Goal: Task Accomplishment & Management: Complete application form

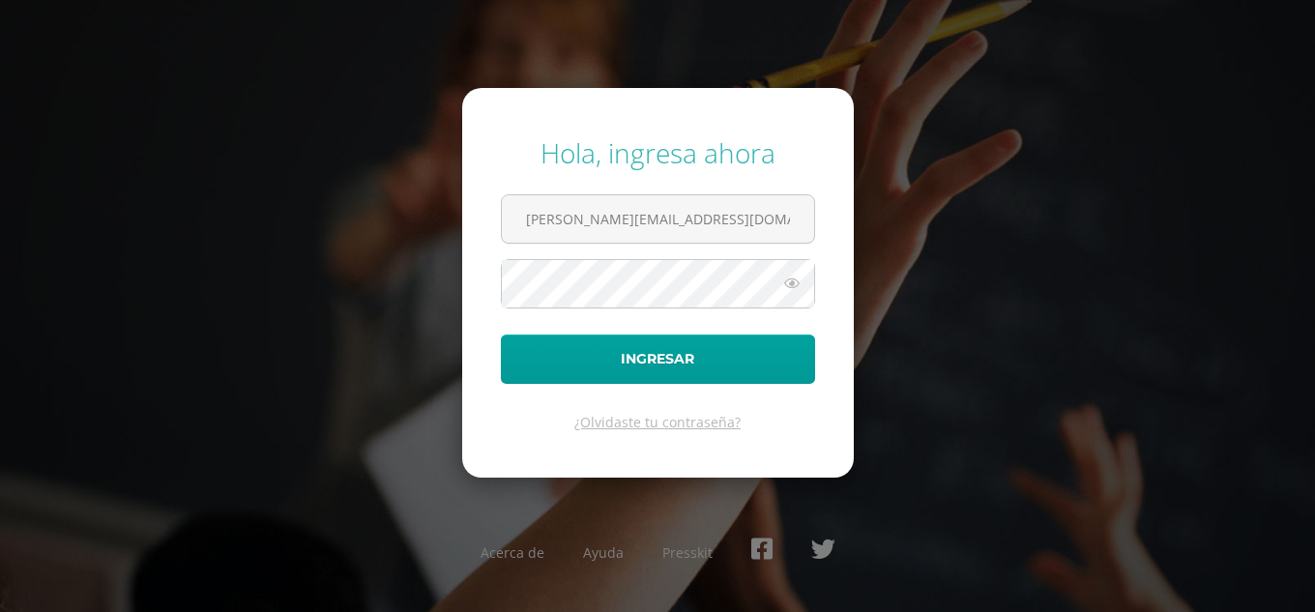
type input "[PERSON_NAME][EMAIL_ADDRESS][DOMAIN_NAME]"
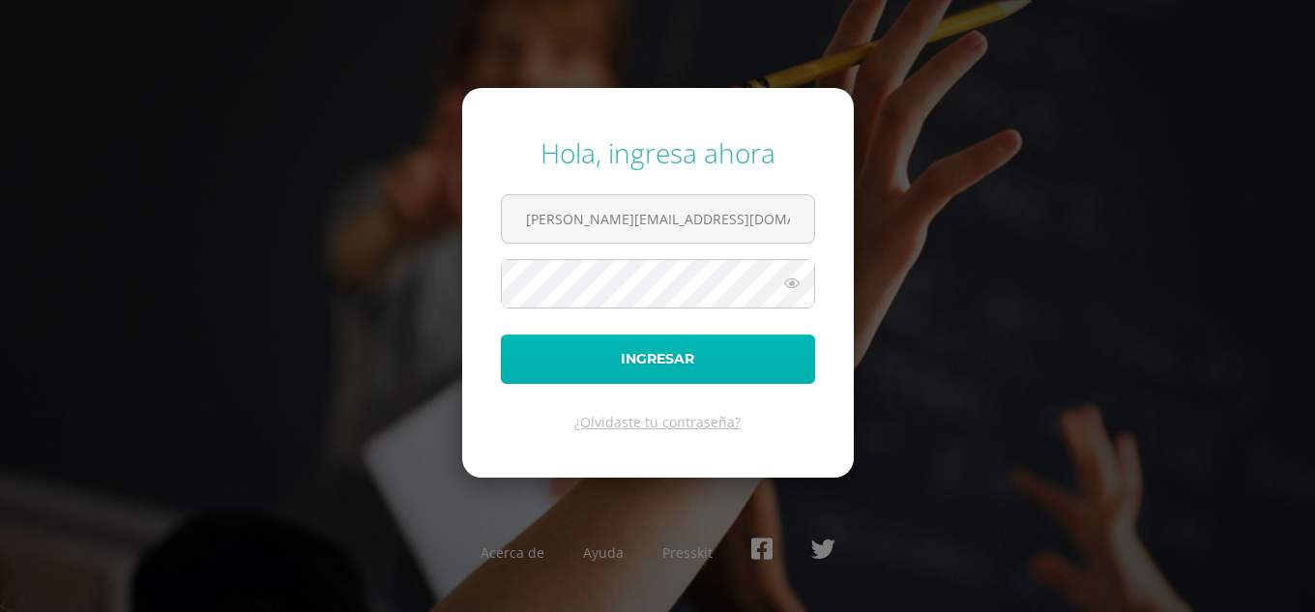
click at [560, 365] on button "Ingresar" at bounding box center [658, 358] width 314 height 49
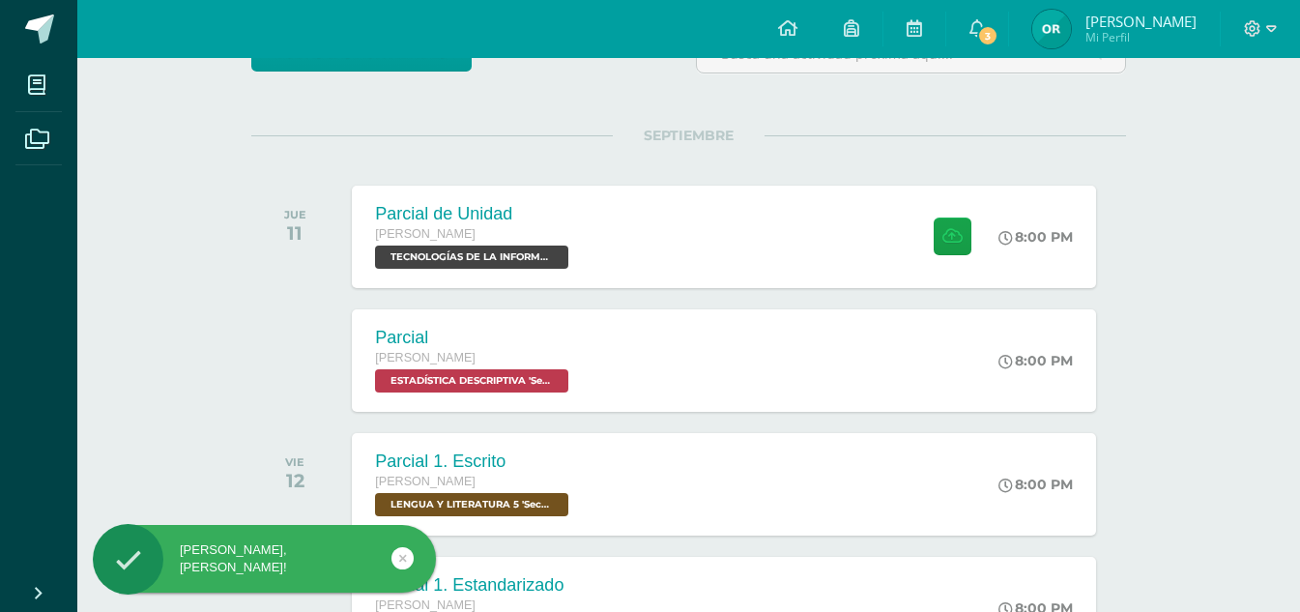
scroll to position [197, 0]
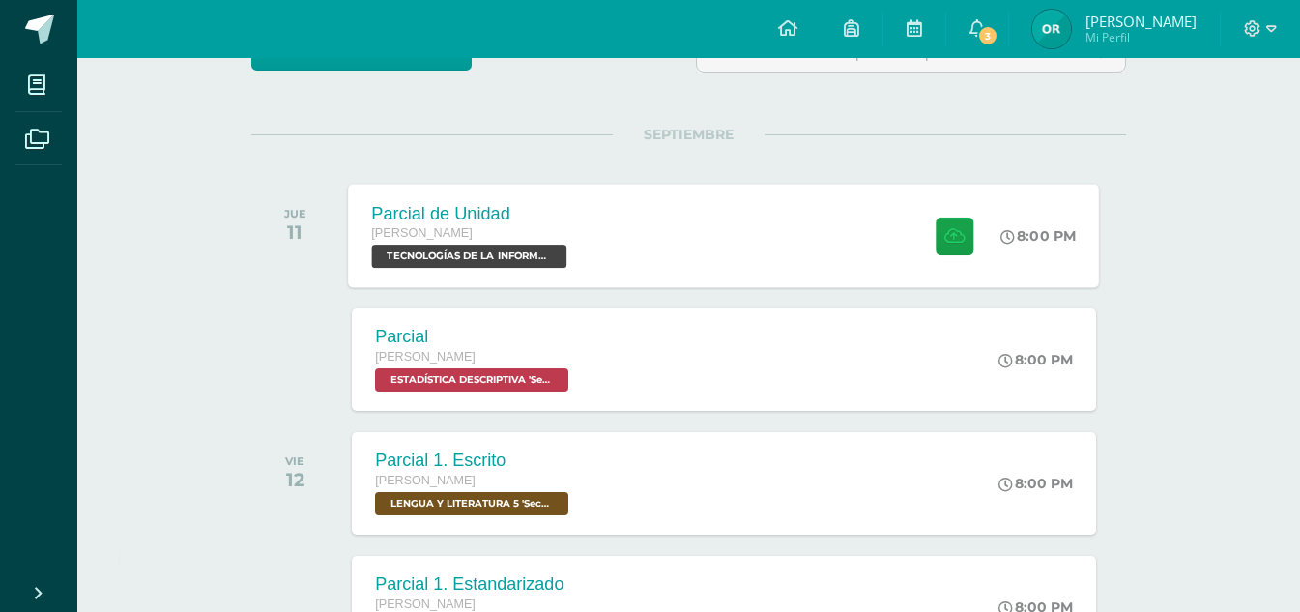
click at [467, 243] on div "[PERSON_NAME]" at bounding box center [472, 233] width 200 height 21
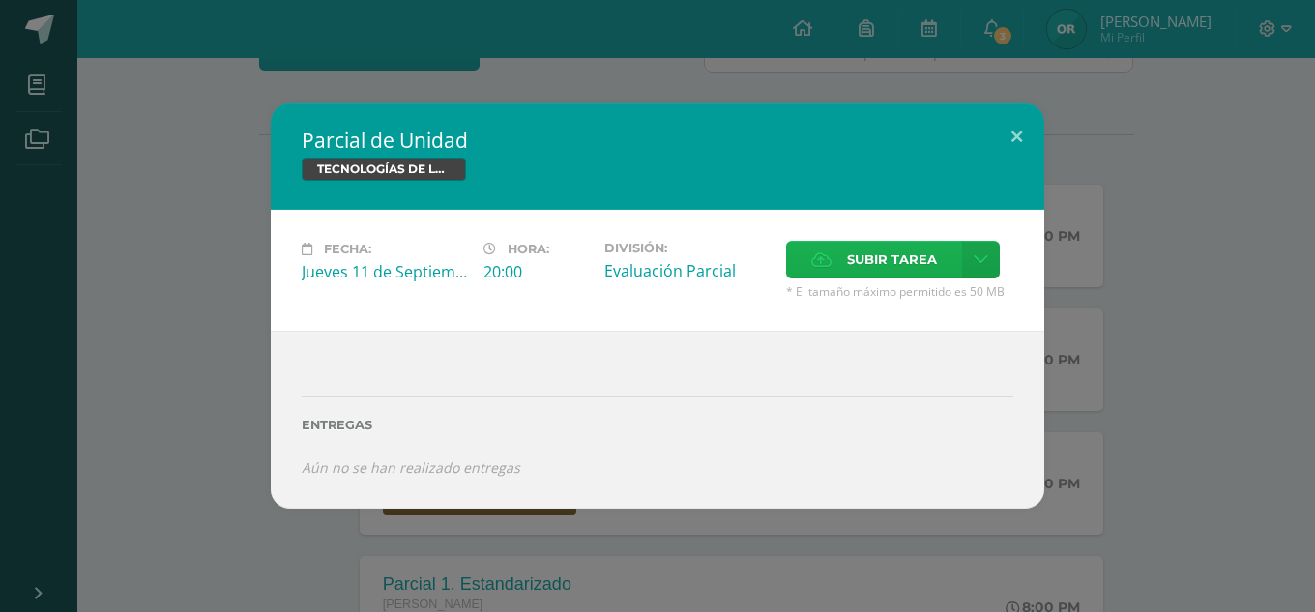
click at [892, 253] on span "Subir tarea" at bounding box center [892, 260] width 90 height 36
click at [0, 0] on input "Subir tarea" at bounding box center [0, 0] width 0 height 0
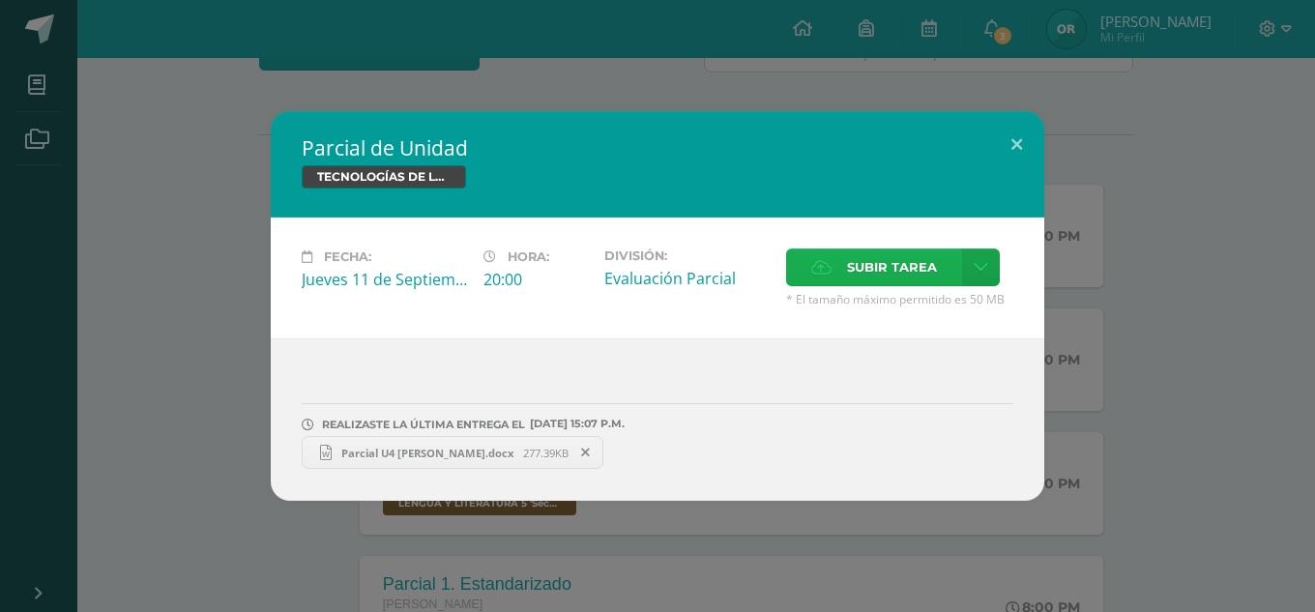
click at [873, 262] on span "Subir tarea" at bounding box center [892, 267] width 90 height 36
click at [0, 0] on input "Subir tarea" at bounding box center [0, 0] width 0 height 0
click at [449, 451] on span "Parcial U4 [PERSON_NAME].docx" at bounding box center [427, 453] width 191 height 15
click at [716, 448] on span "Parcial U4 [PERSON_NAME].xlsx" at bounding box center [730, 453] width 187 height 15
click at [1017, 142] on button at bounding box center [1016, 144] width 55 height 66
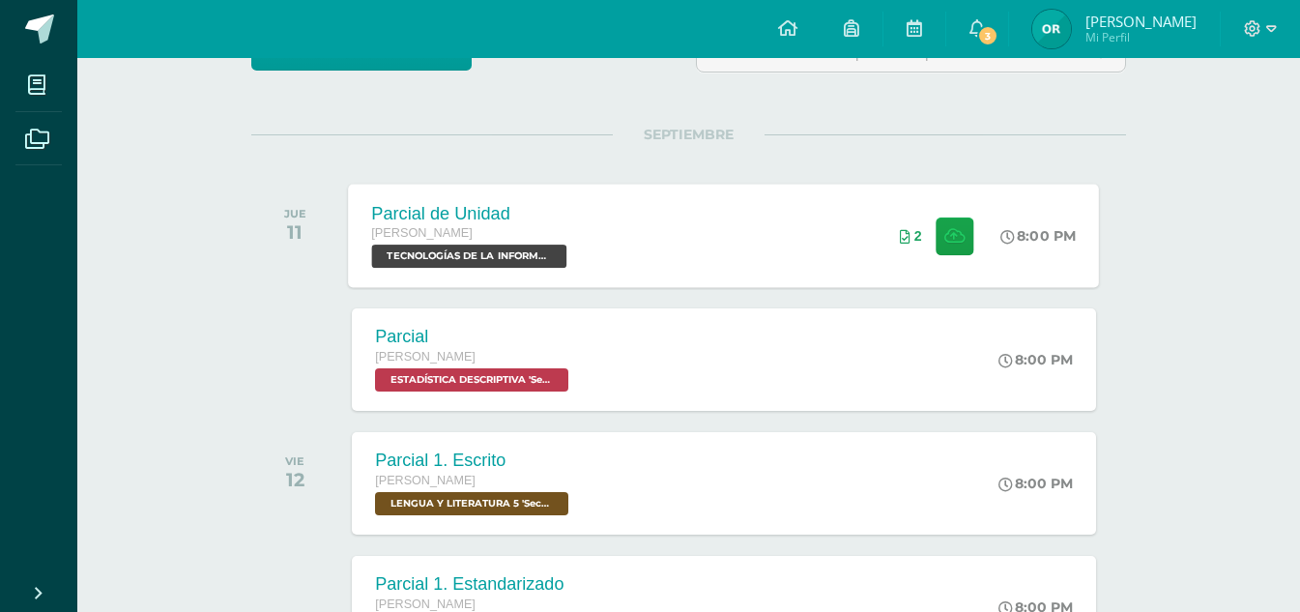
click at [666, 227] on div "Parcial de Unidad [PERSON_NAME] TECNOLOGÍAS DE LA INFORMACIÓN Y LA COMUNICACIÓN…" at bounding box center [724, 235] width 751 height 103
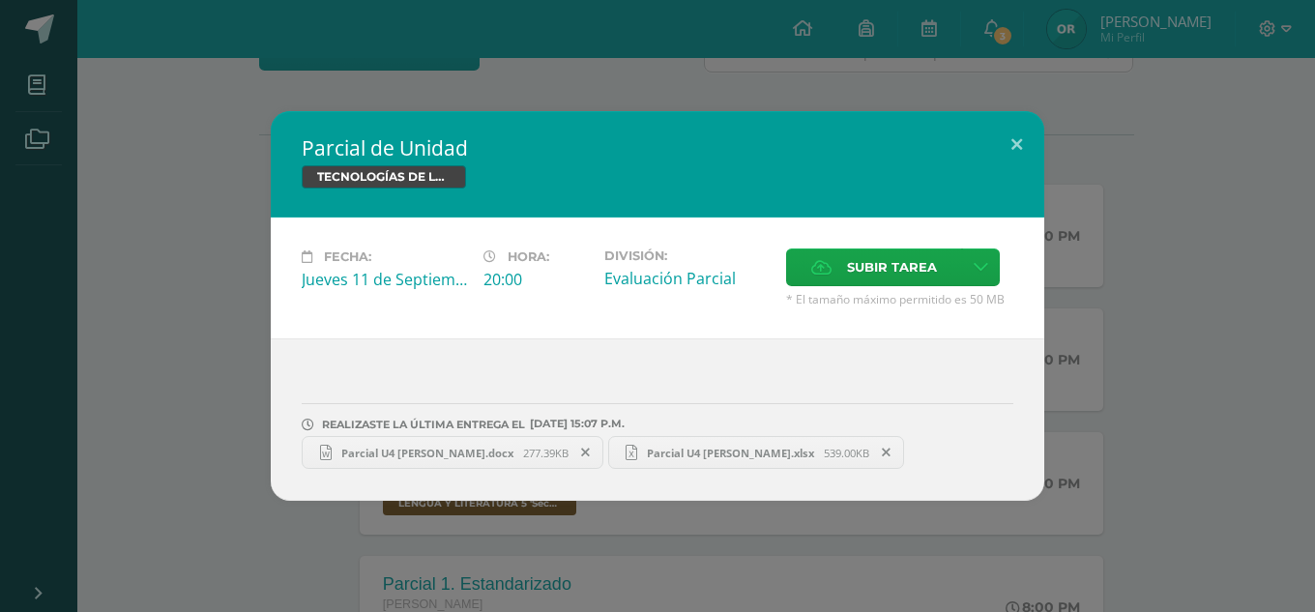
click at [455, 449] on span "Parcial U4 [PERSON_NAME].docx" at bounding box center [427, 453] width 191 height 15
click at [581, 451] on icon at bounding box center [585, 453] width 9 height 14
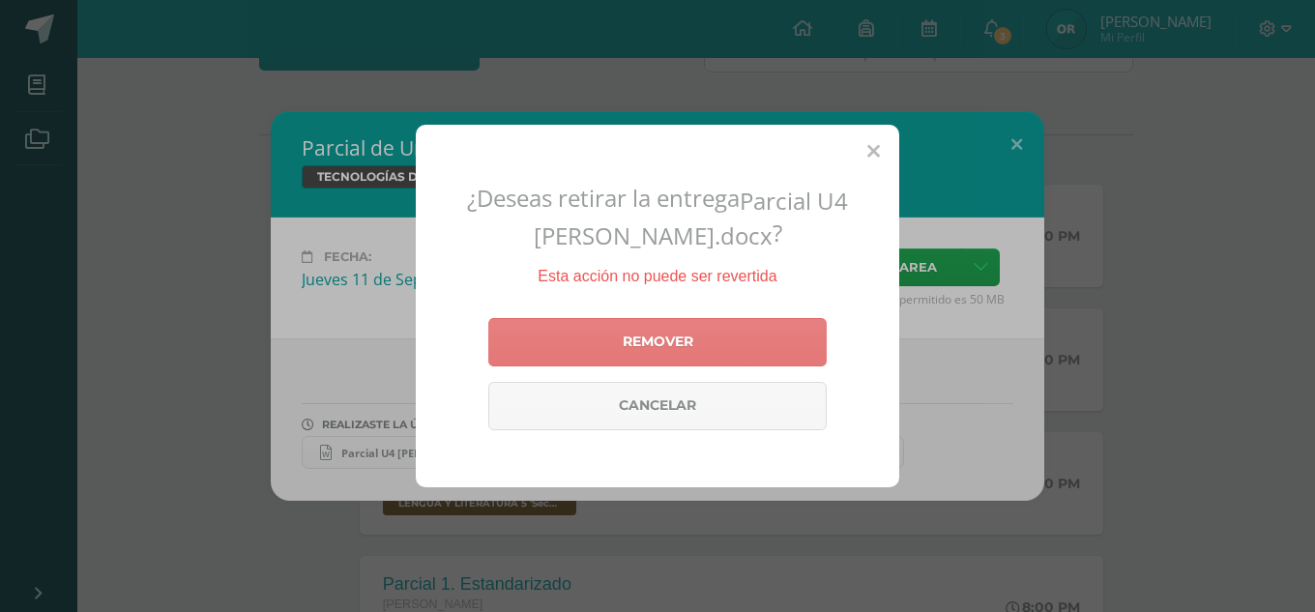
click at [586, 359] on link "Remover" at bounding box center [657, 342] width 338 height 48
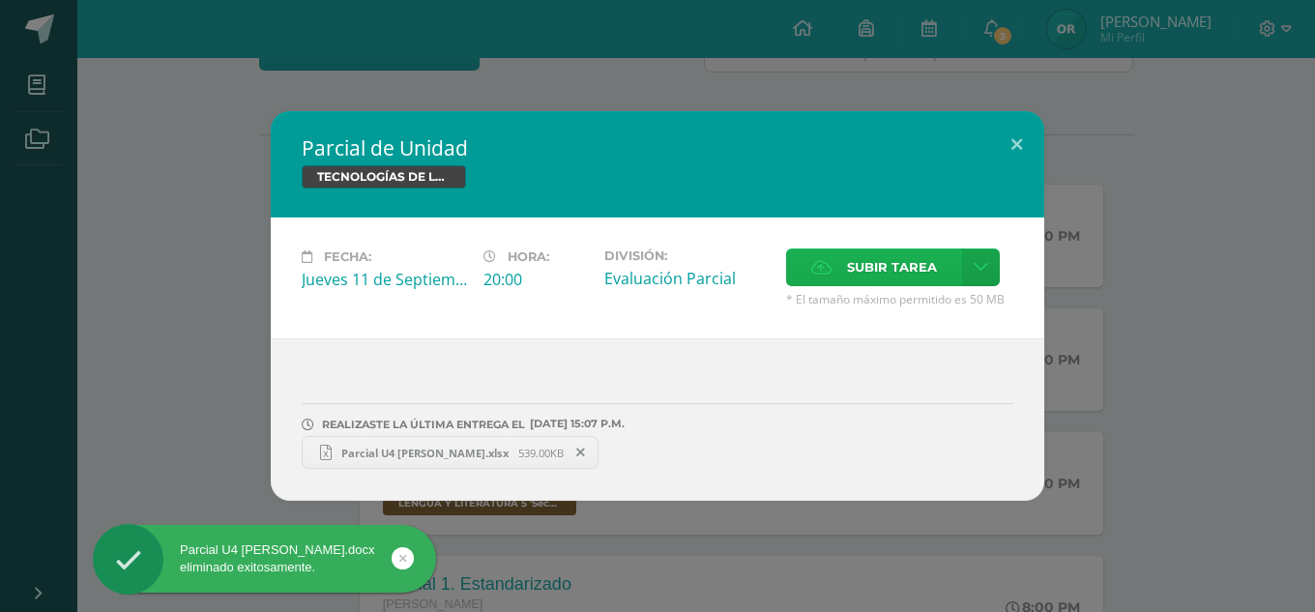
click at [866, 273] on span "Subir tarea" at bounding box center [892, 267] width 90 height 36
click at [0, 0] on input "Subir tarea" at bounding box center [0, 0] width 0 height 0
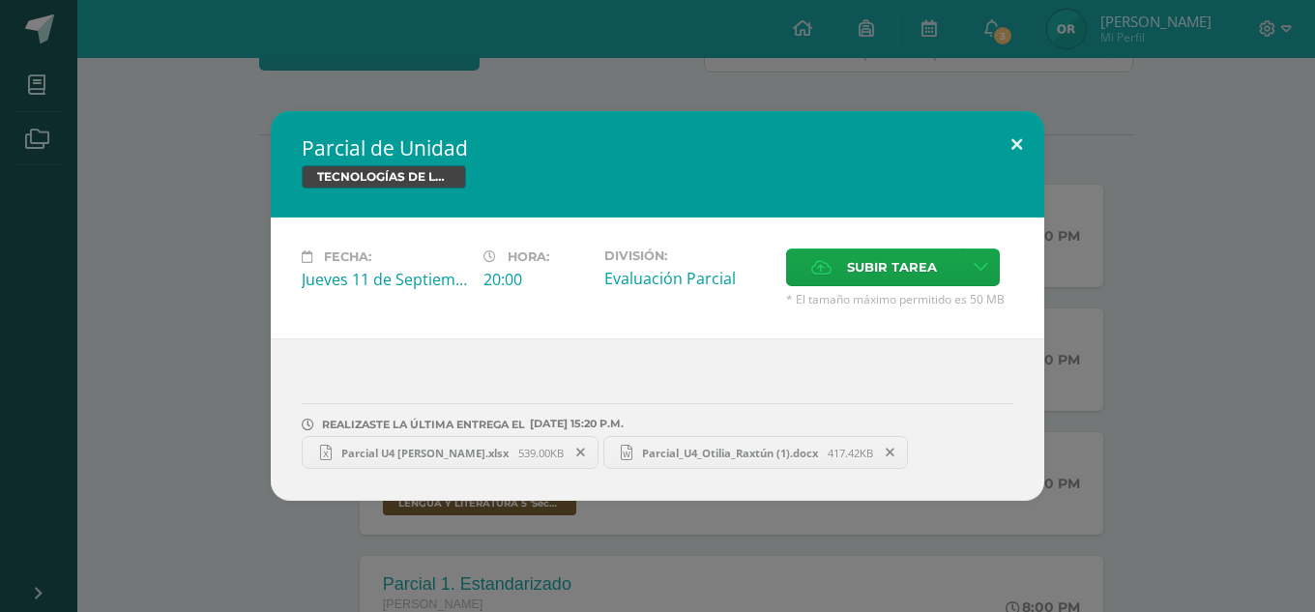
click at [1019, 143] on button at bounding box center [1016, 144] width 55 height 66
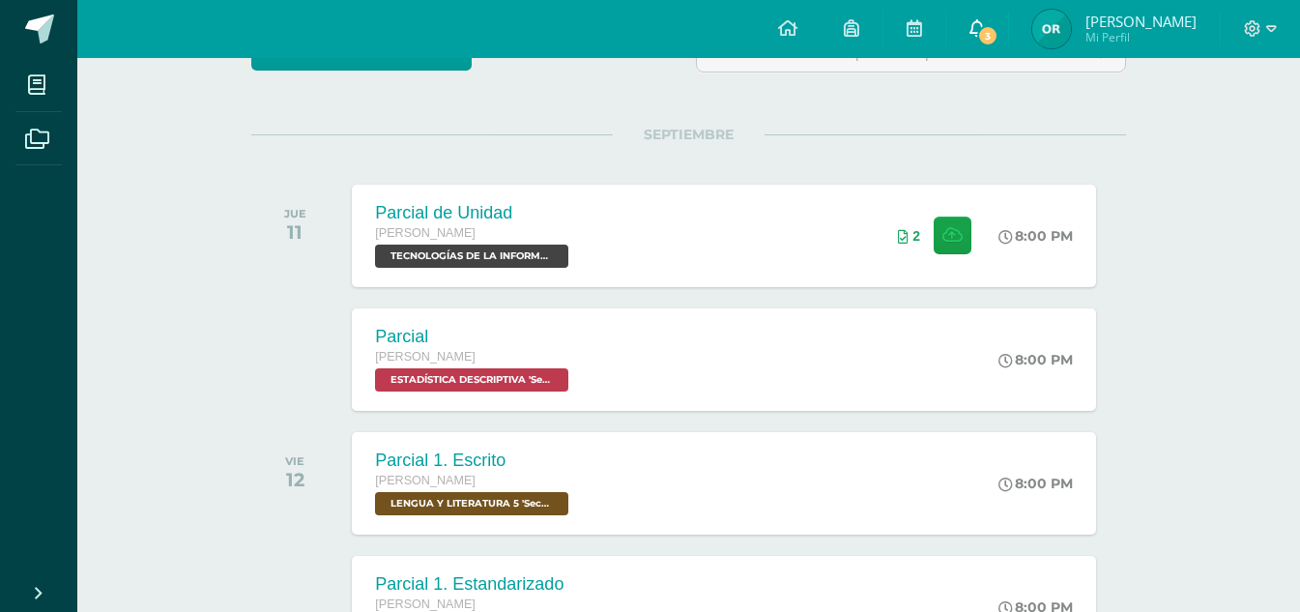
click at [999, 41] on span "3" at bounding box center [987, 35] width 21 height 21
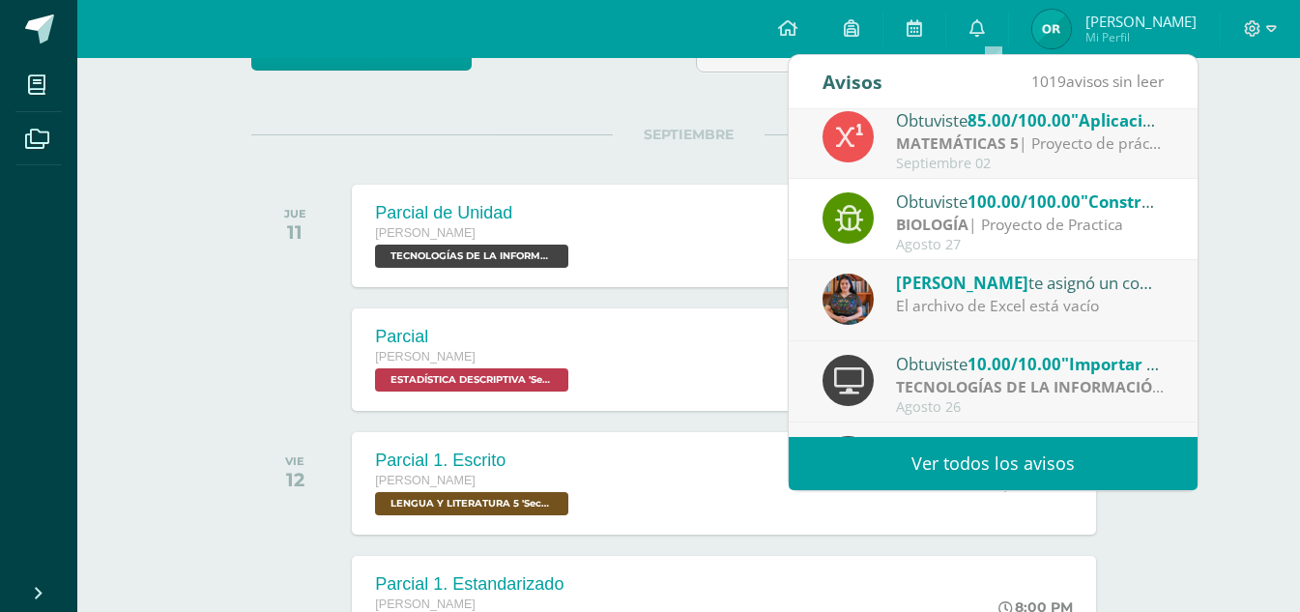
scroll to position [175, 0]
click at [1030, 276] on div "[PERSON_NAME] te asignó un comentario en 'Importar y relacionar datos y tablas …" at bounding box center [1030, 281] width 269 height 25
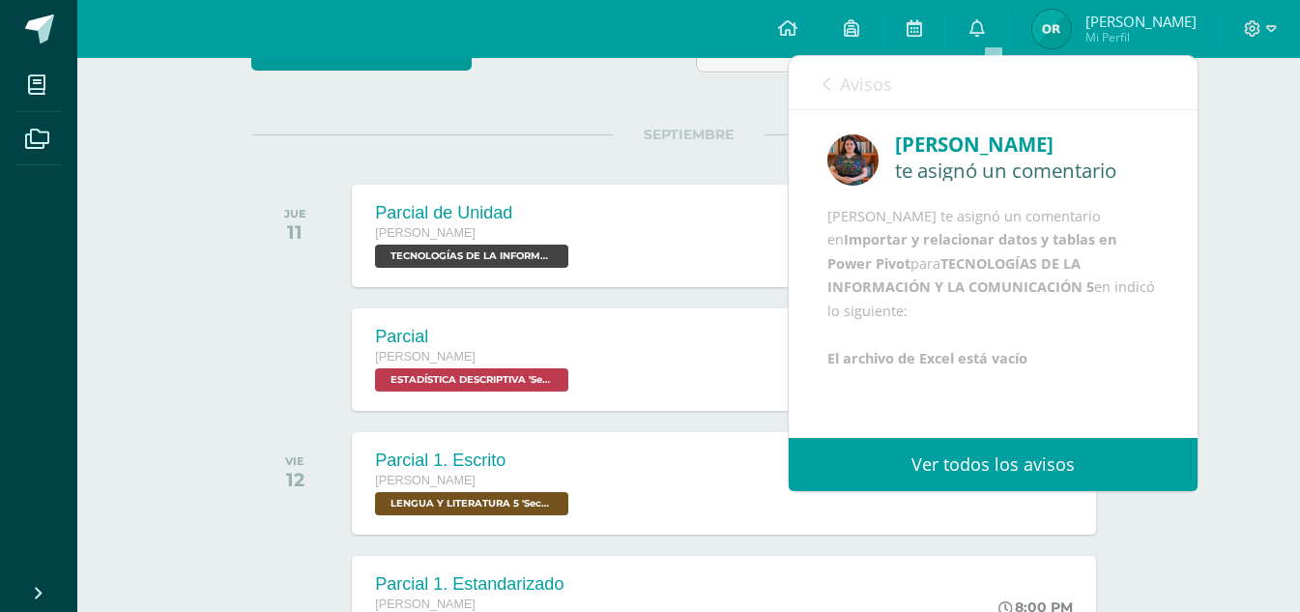
scroll to position [217, 0]
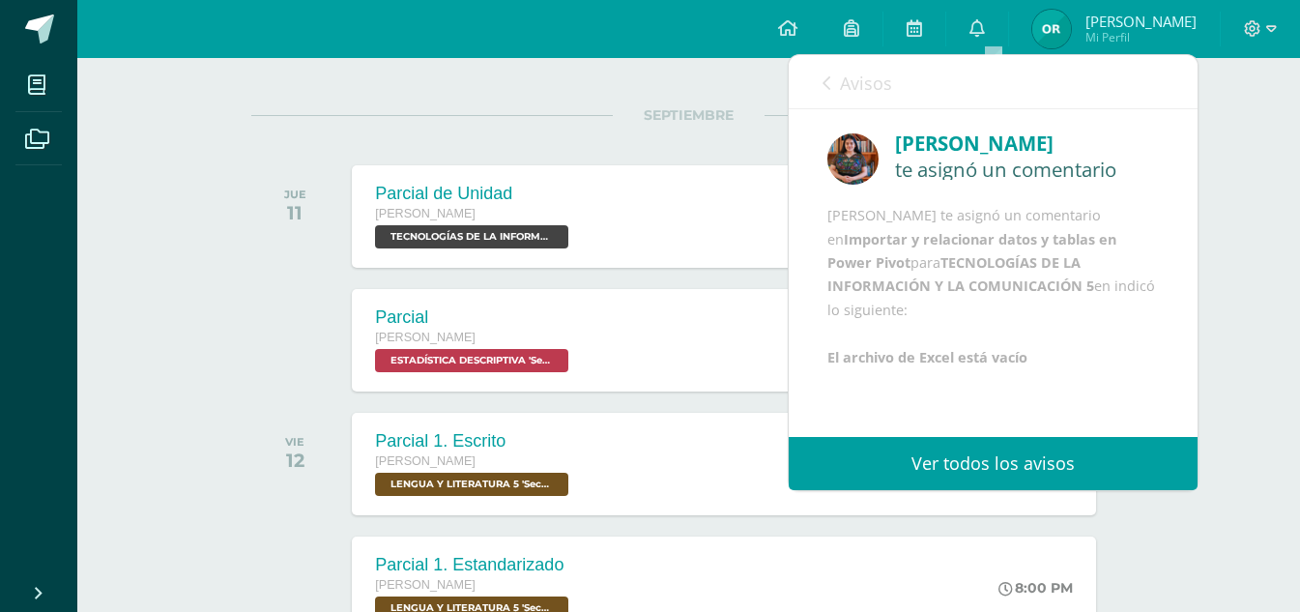
click at [828, 74] on link "Avisos" at bounding box center [858, 82] width 70 height 55
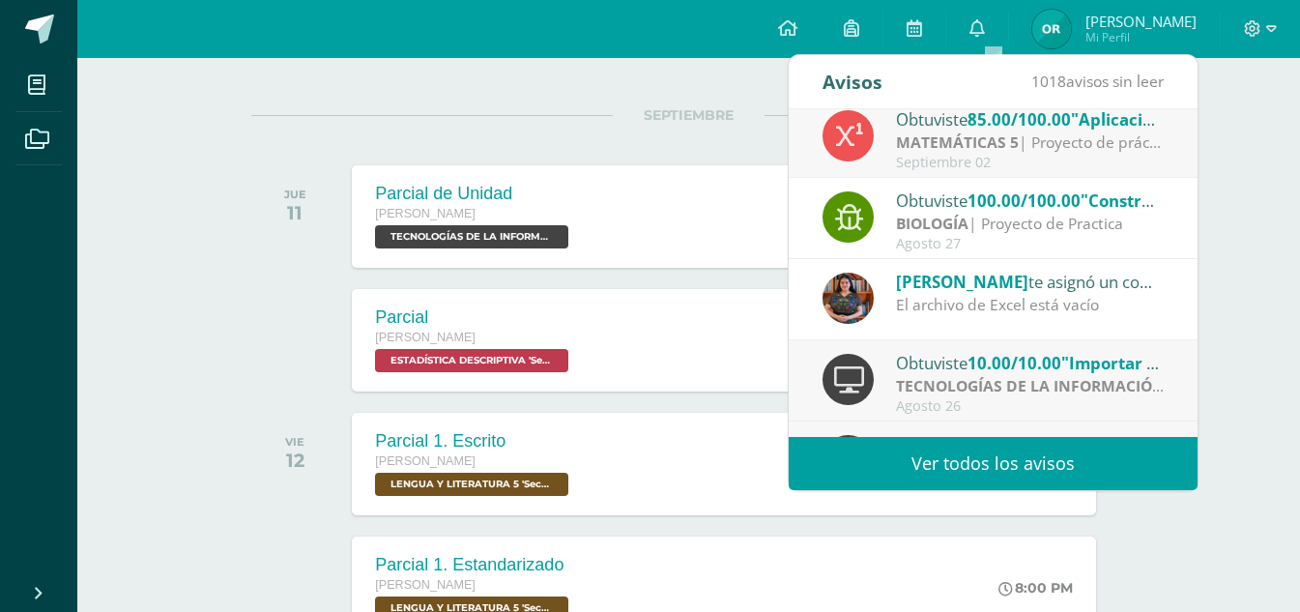
scroll to position [64, 0]
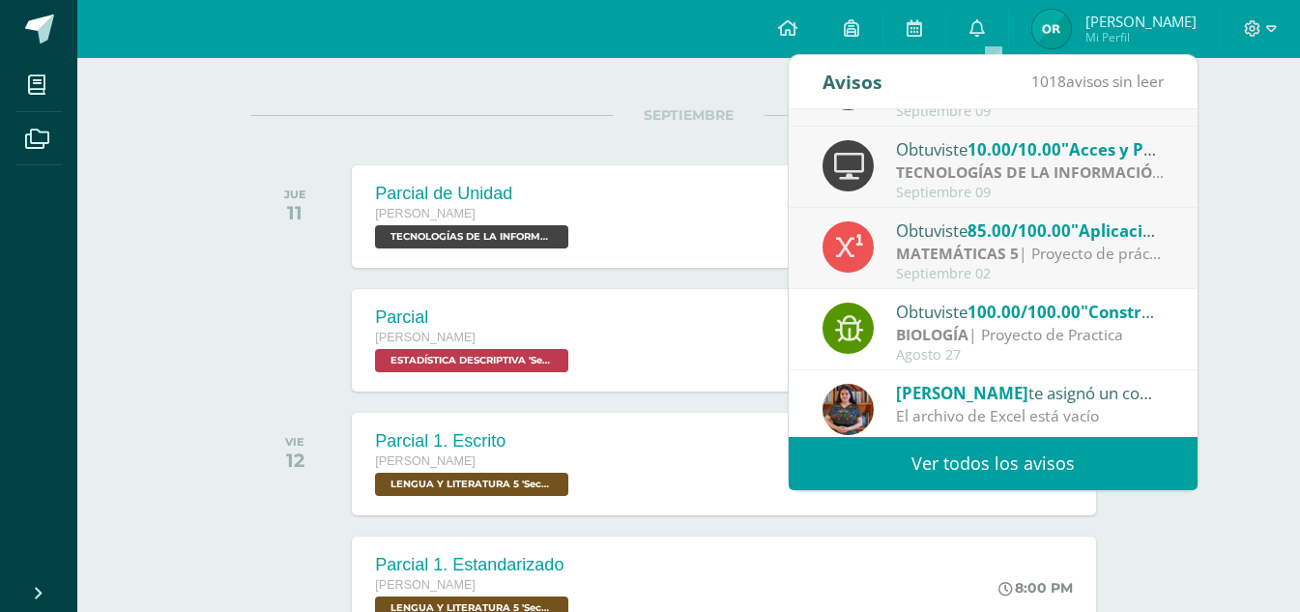
click at [932, 245] on strong "MATEMÁTICAS 5" at bounding box center [957, 253] width 123 height 21
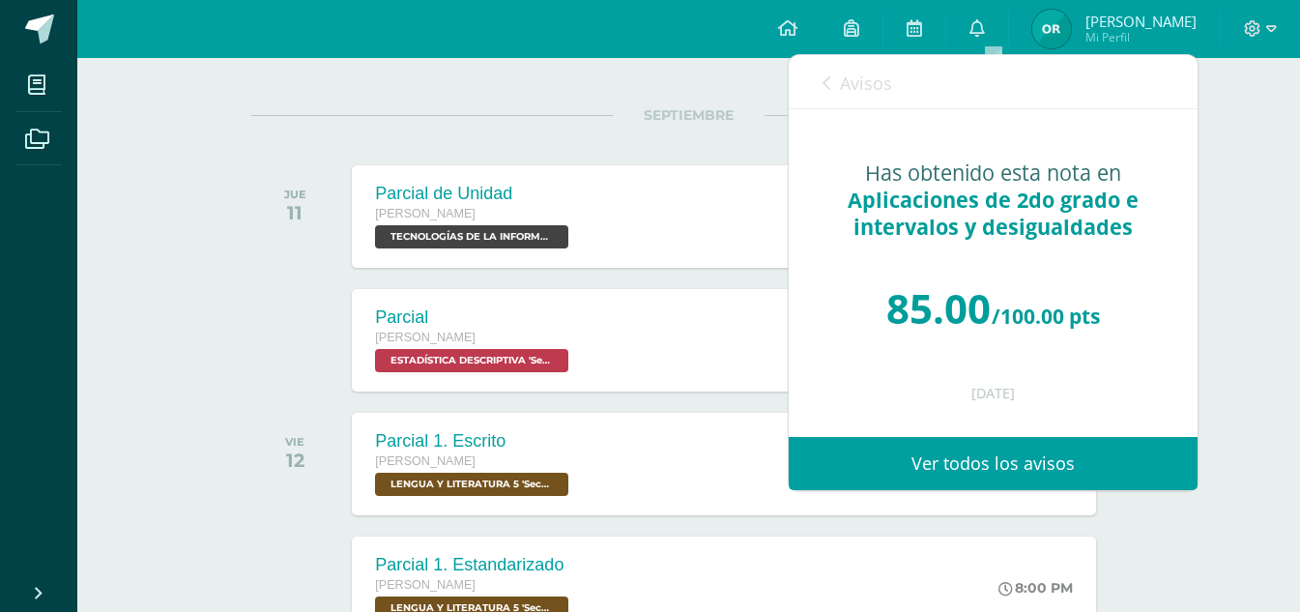
scroll to position [0, 0]
click at [833, 78] on link "Avisos" at bounding box center [858, 82] width 70 height 55
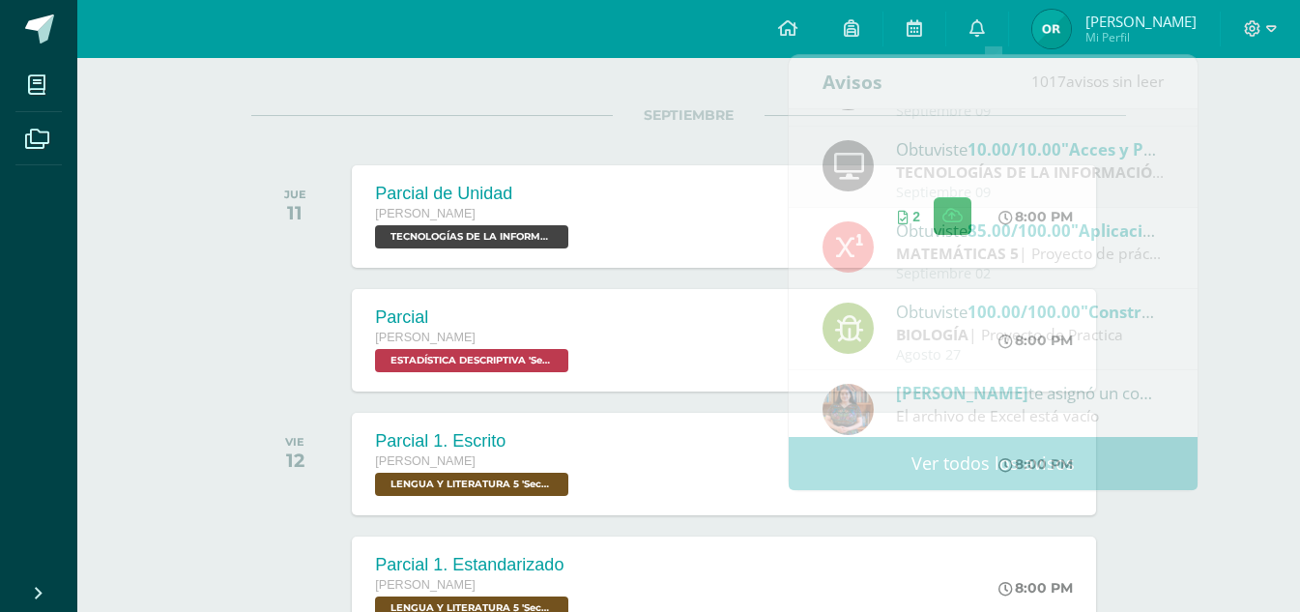
click at [738, 135] on div "SEPTIEMBRE JUE 11 Parcial de Unidad [PERSON_NAME] TECNOLOGÍAS DE LA INFORMACIÓN…" at bounding box center [688, 193] width 875 height 156
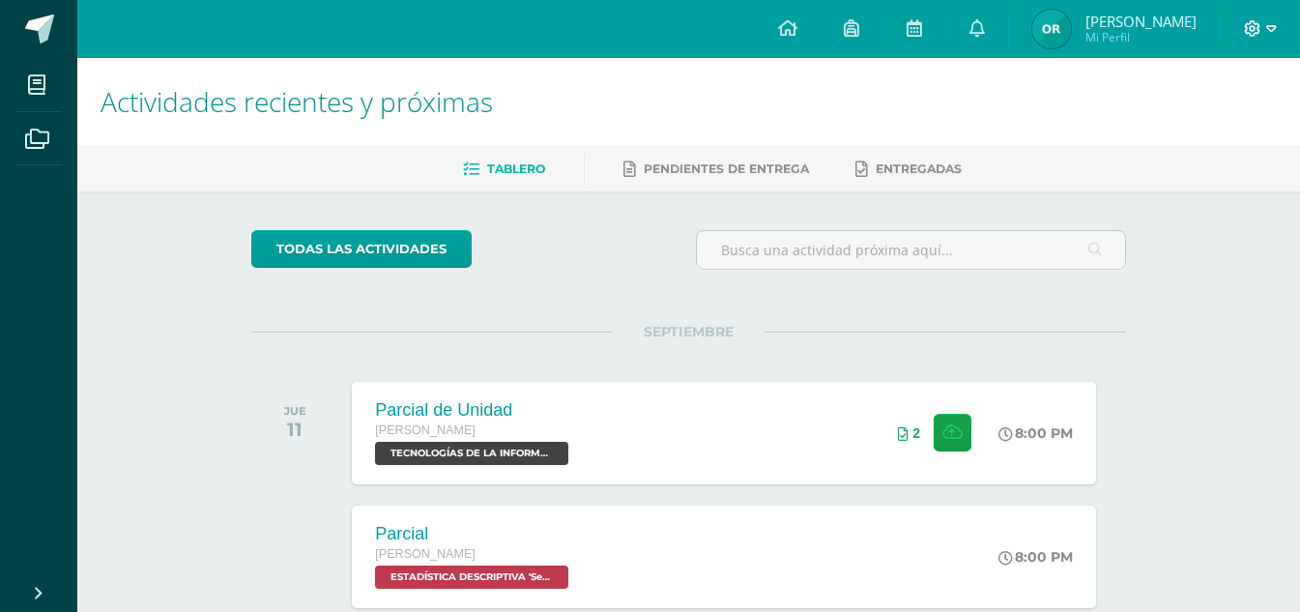
click at [1275, 38] on span at bounding box center [1260, 28] width 33 height 21
click at [1195, 133] on span "Cerrar sesión" at bounding box center [1210, 131] width 87 height 18
